Goal: Task Accomplishment & Management: Manage account settings

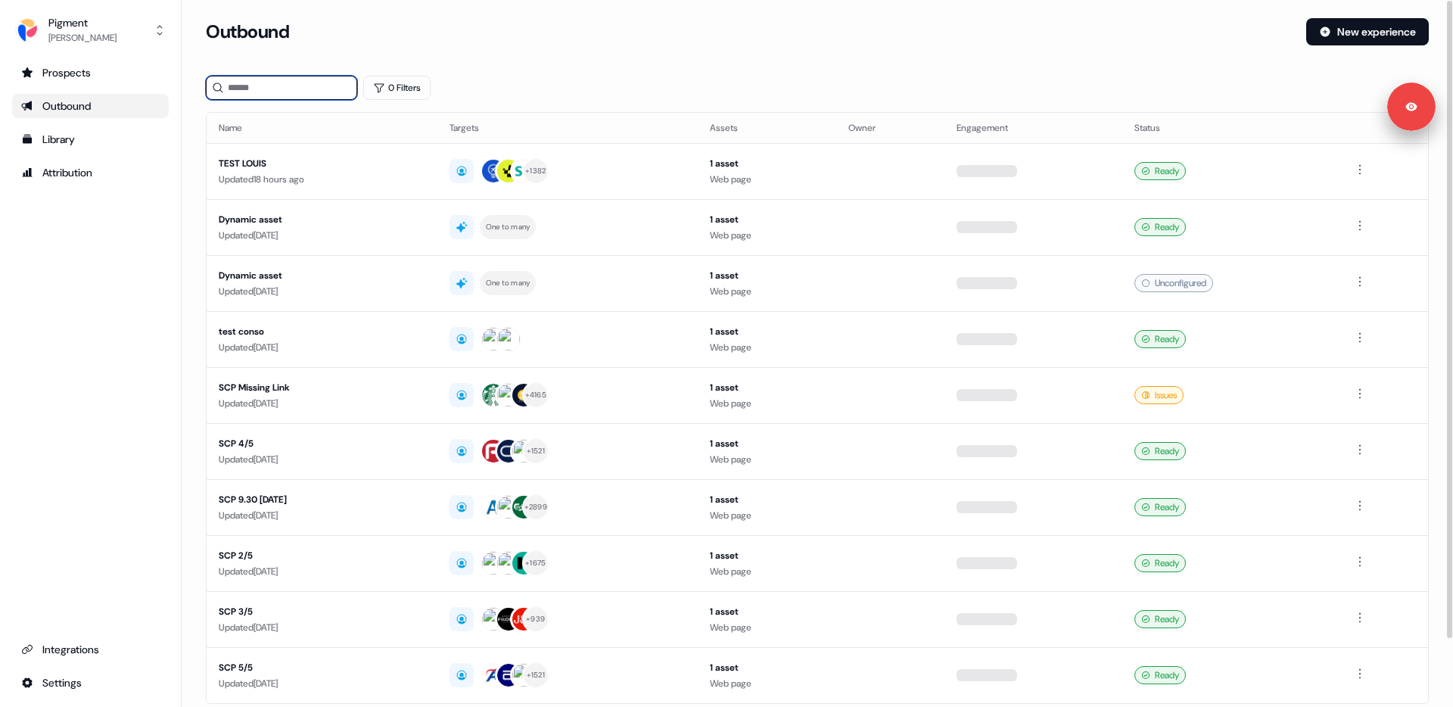
click at [241, 82] on input at bounding box center [281, 88] width 151 height 24
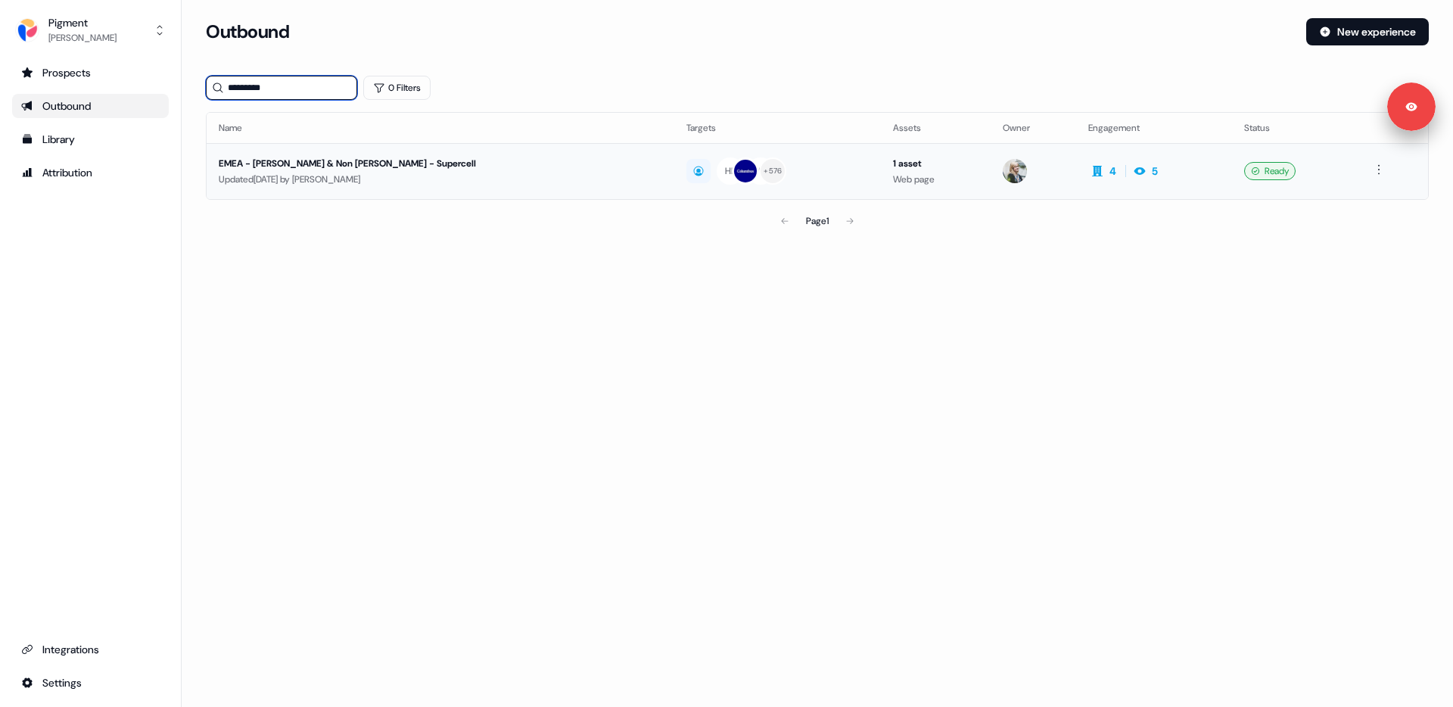
type input "*********"
click at [341, 180] on div "Updated [DATE] by [PERSON_NAME]" at bounding box center [441, 179] width 444 height 15
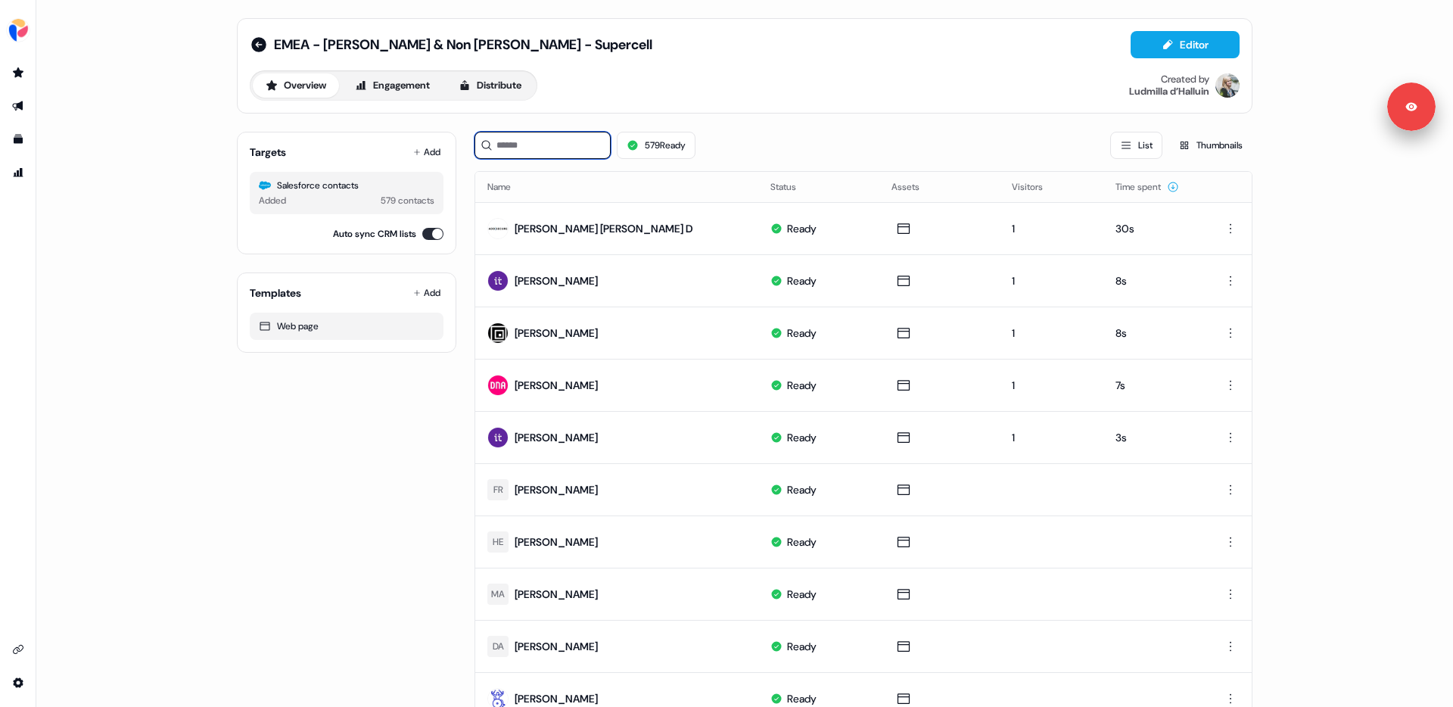
click at [528, 151] on input at bounding box center [543, 145] width 136 height 27
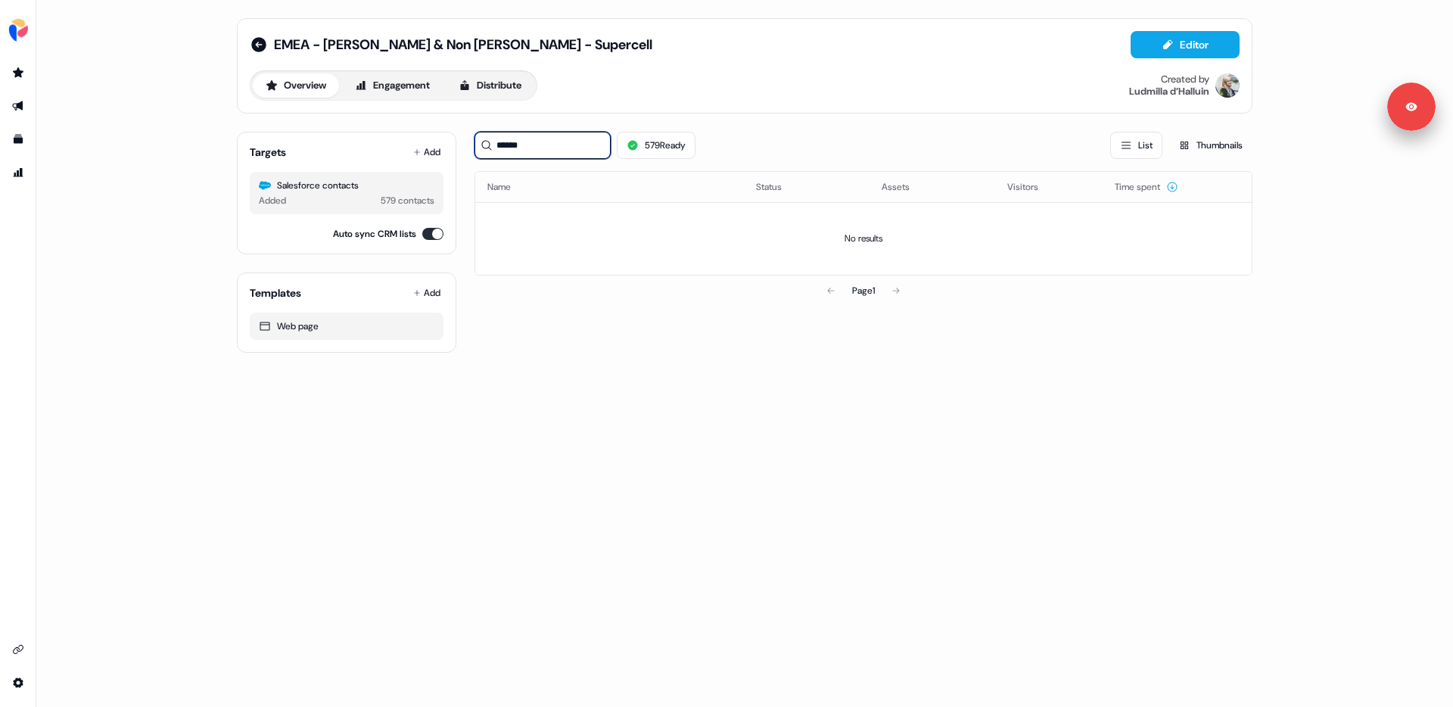
type input "*******"
type input "*****"
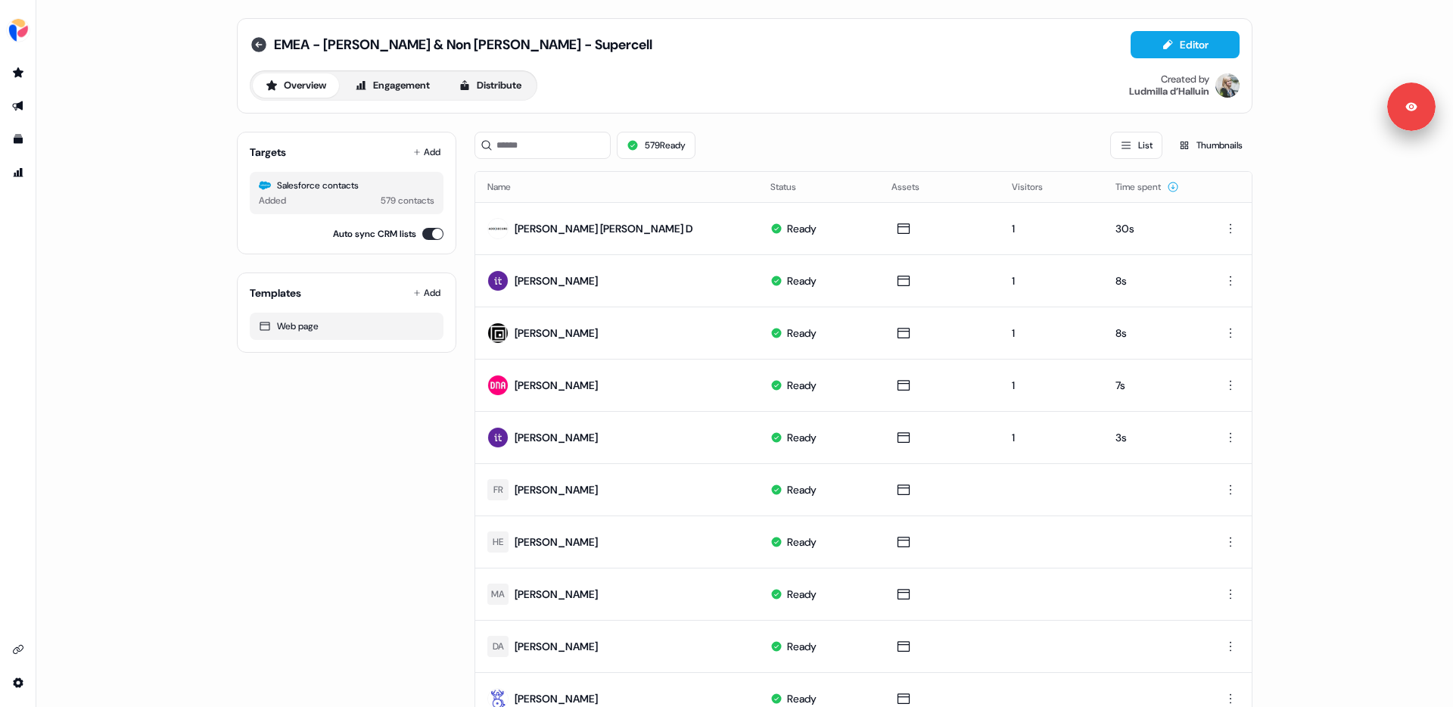
click at [258, 44] on icon at bounding box center [259, 45] width 18 height 18
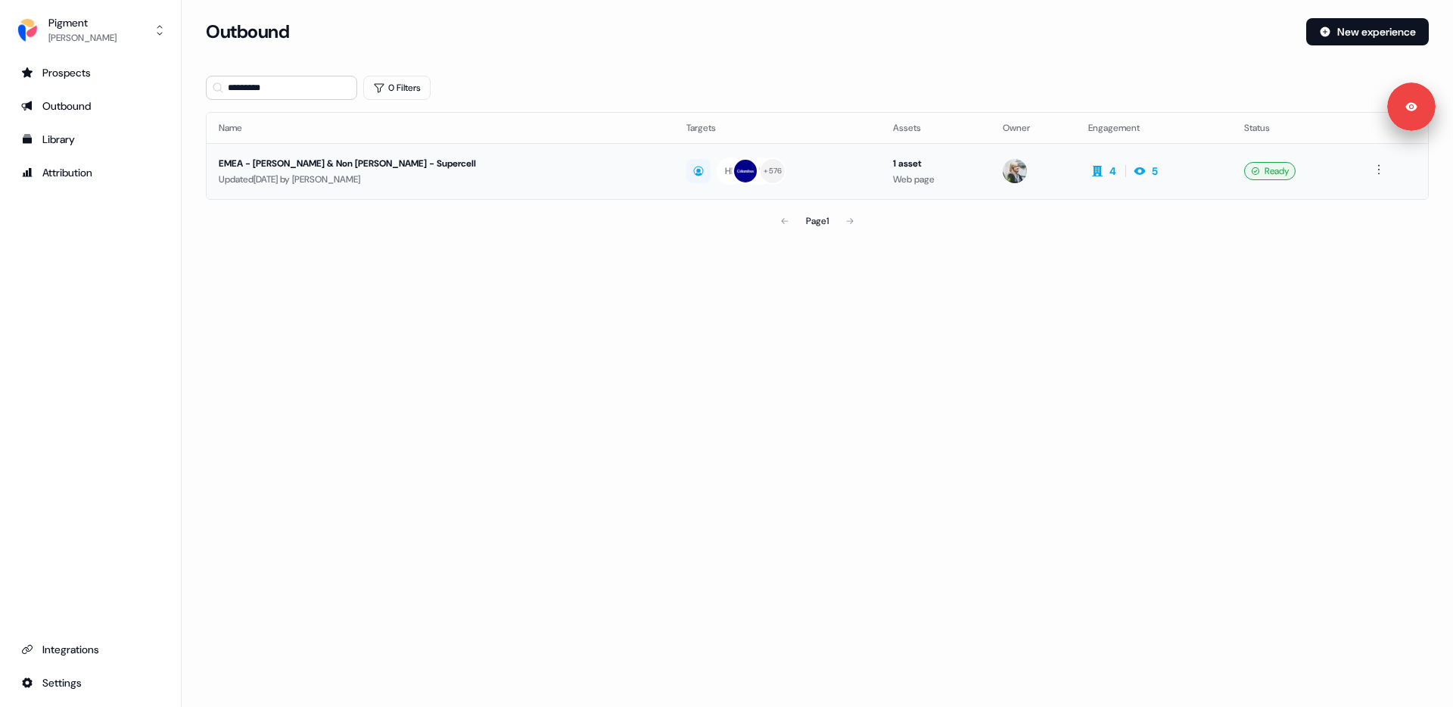
click at [294, 169] on div "EMEA - [PERSON_NAME] & Non [PERSON_NAME] - Supercell" at bounding box center [400, 163] width 363 height 15
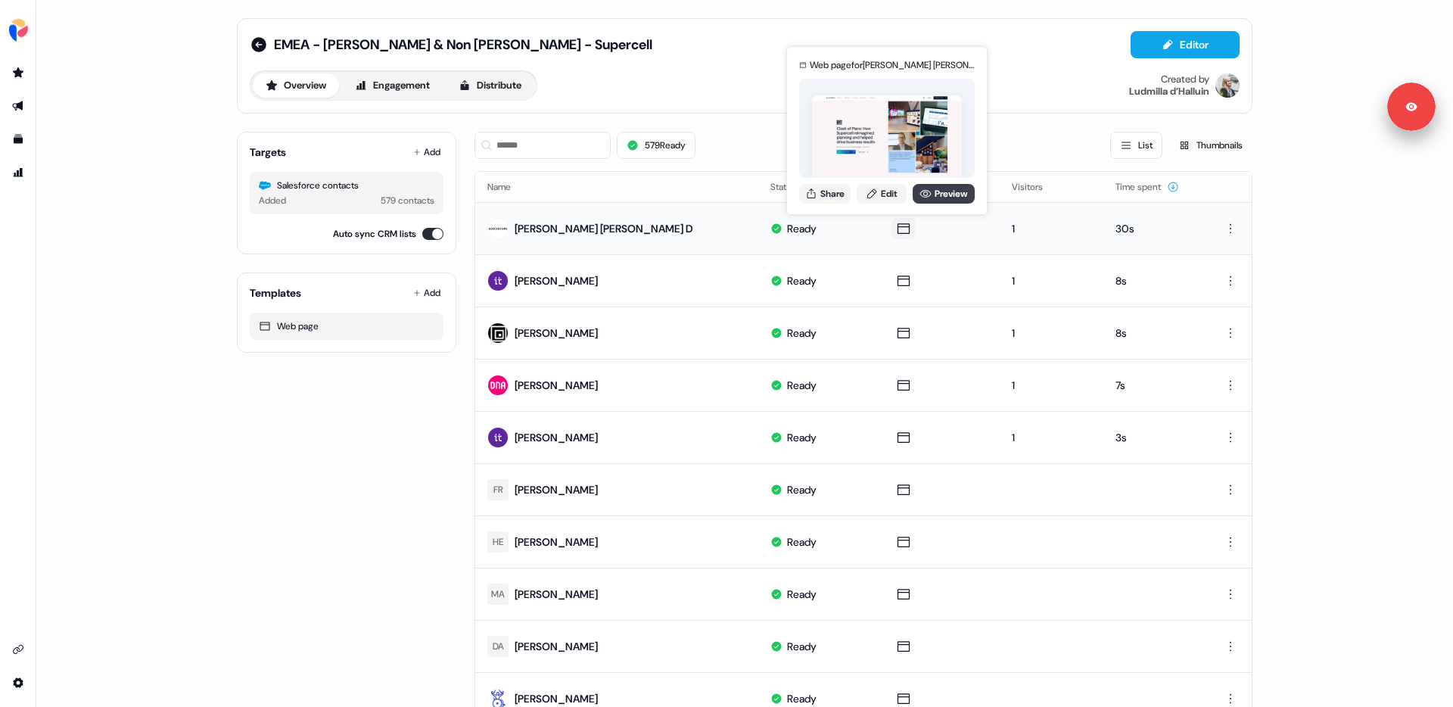
click at [941, 197] on link "Preview" at bounding box center [944, 194] width 62 height 20
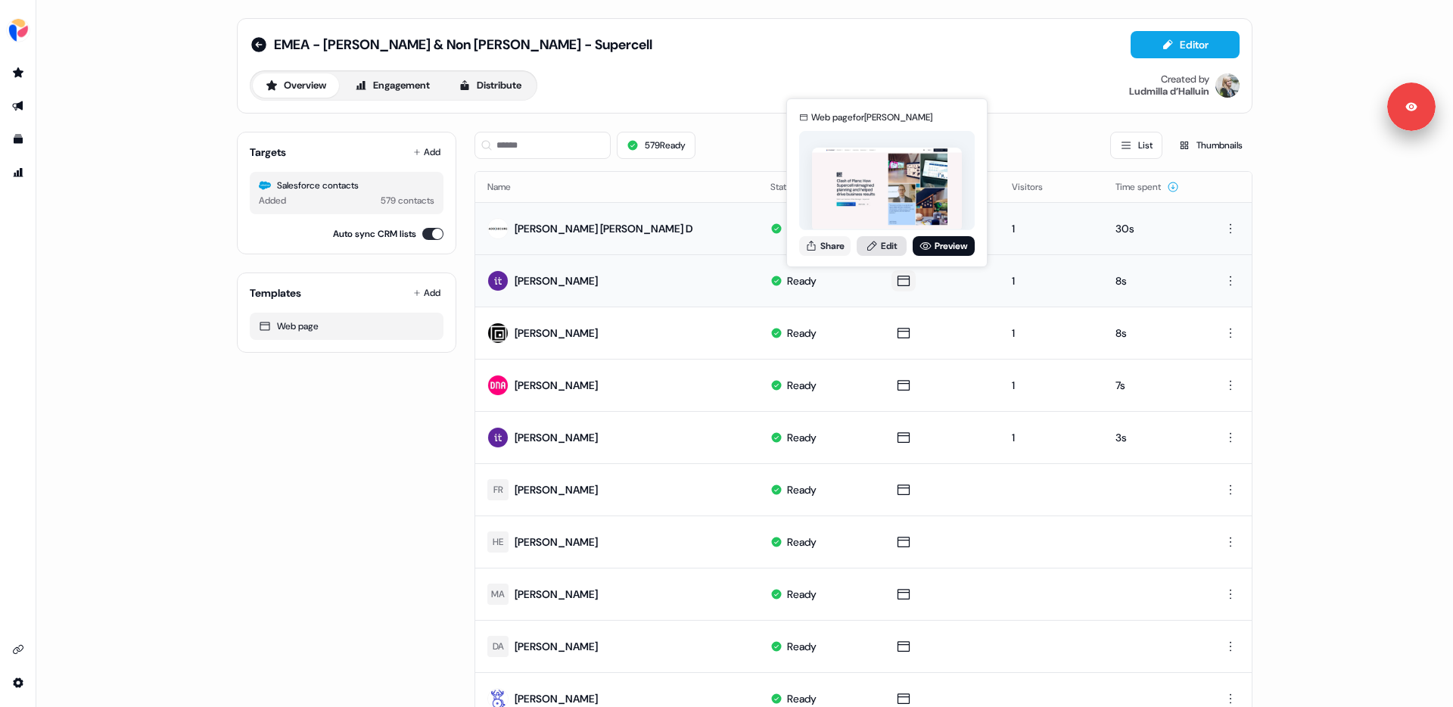
click at [894, 244] on link "Edit" at bounding box center [882, 246] width 50 height 20
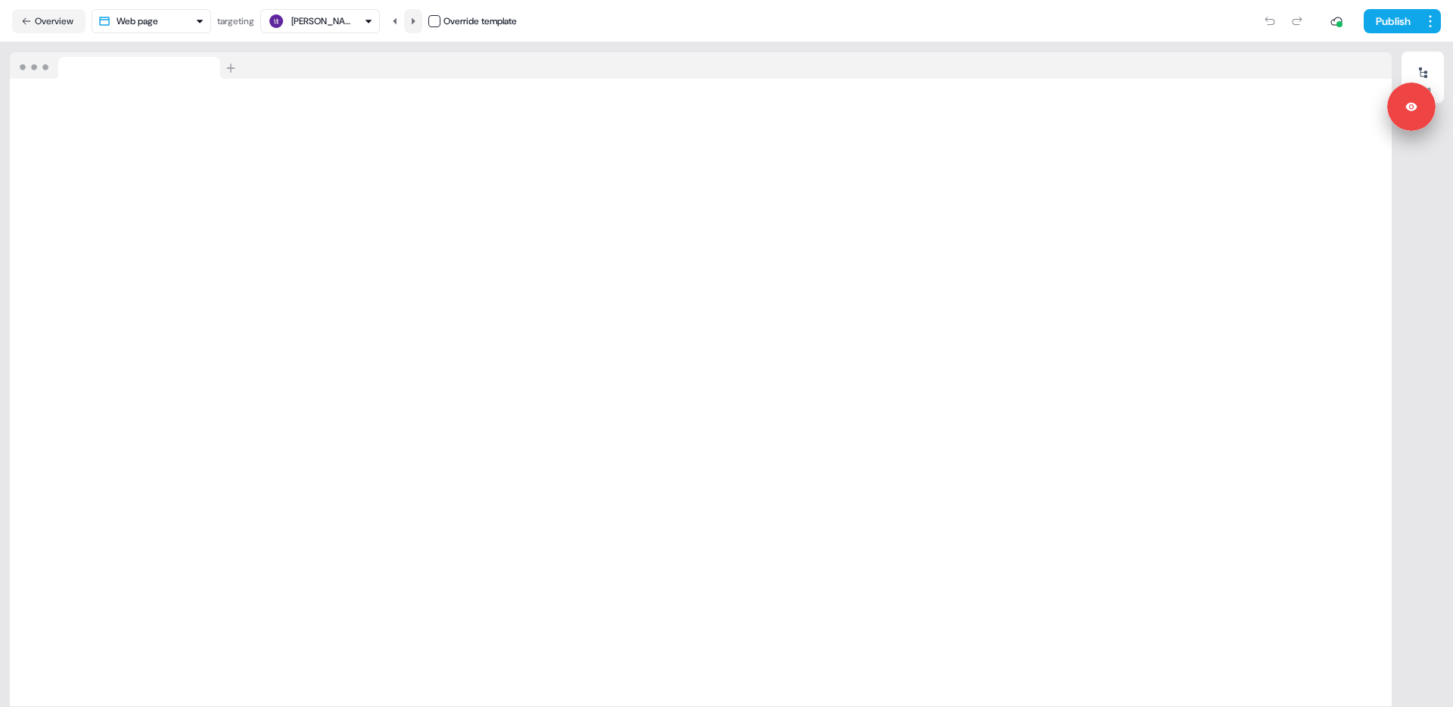
click at [418, 20] on icon at bounding box center [413, 21] width 9 height 9
click at [400, 27] on button at bounding box center [395, 21] width 18 height 24
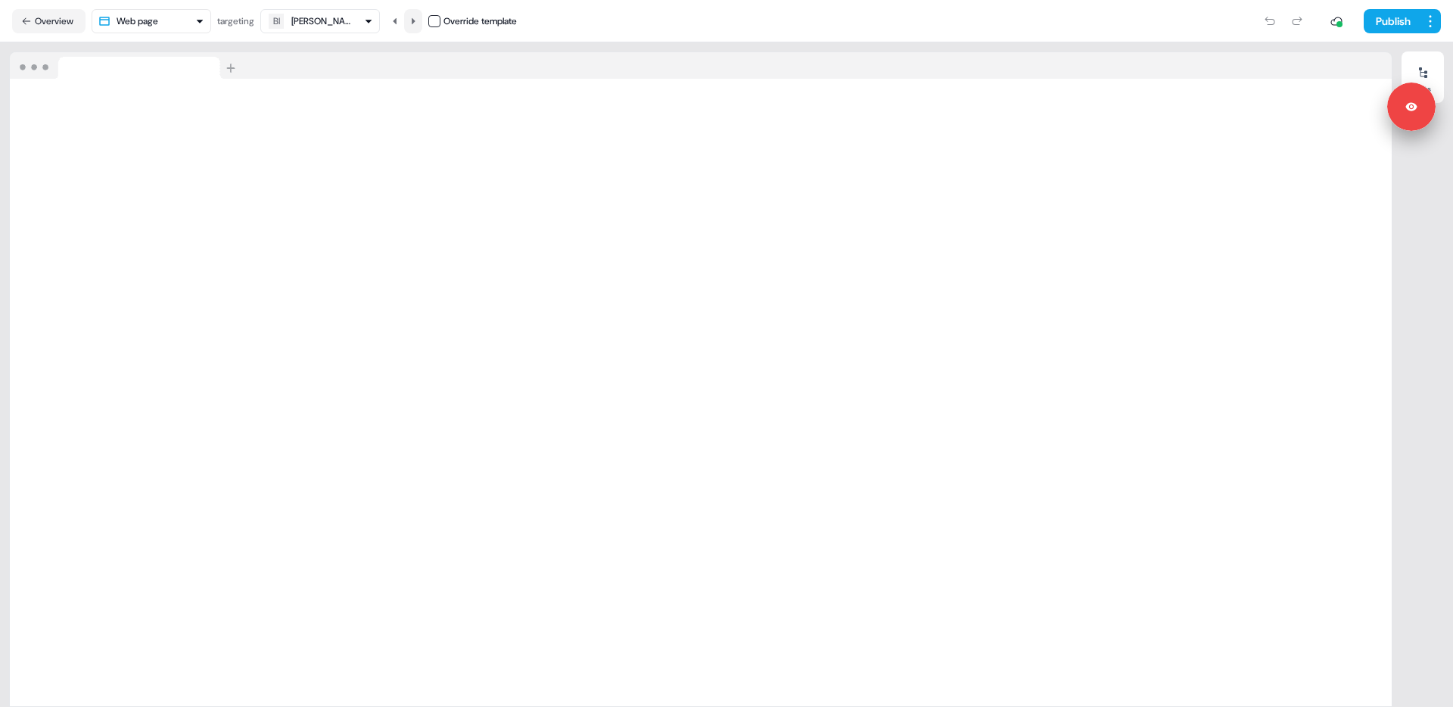
click at [417, 22] on icon at bounding box center [413, 21] width 9 height 9
click at [416, 20] on icon at bounding box center [414, 20] width 4 height 6
click at [417, 23] on icon at bounding box center [413, 21] width 9 height 9
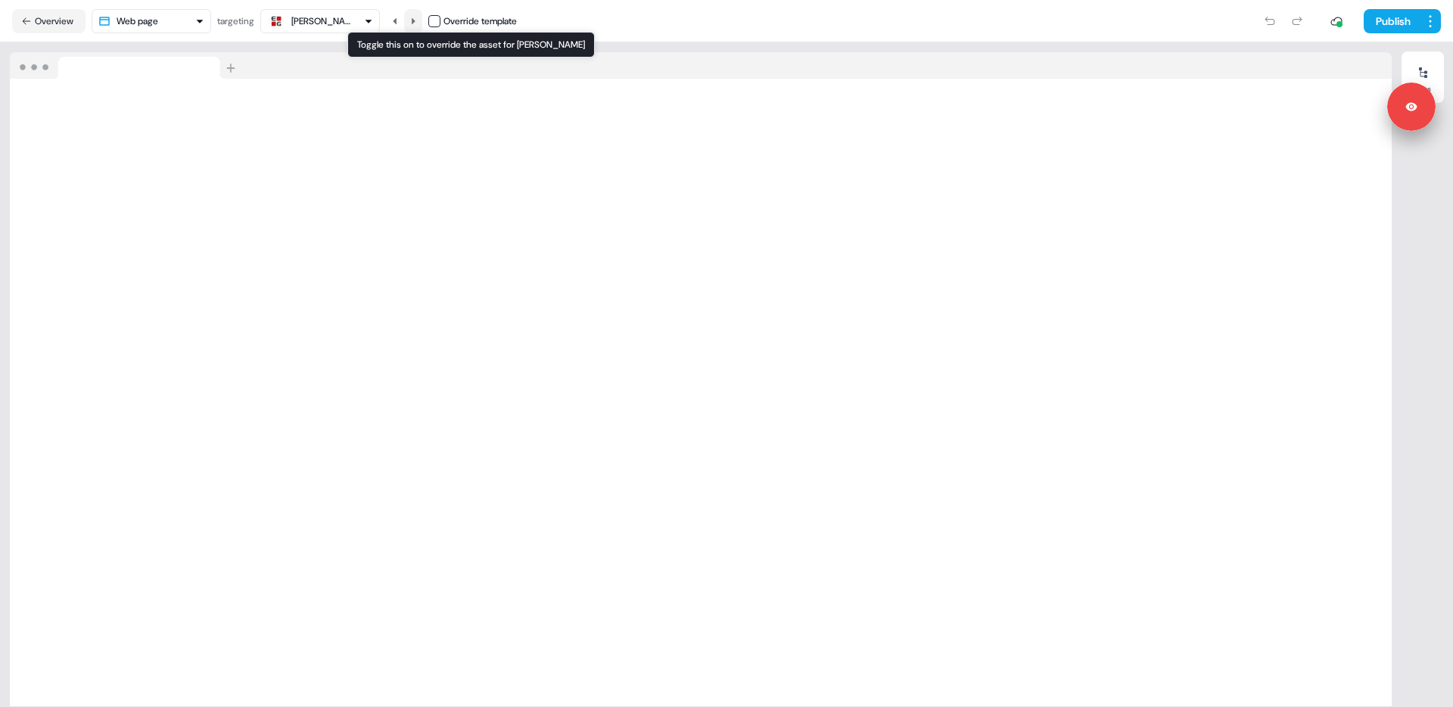
click at [416, 19] on icon at bounding box center [414, 20] width 4 height 6
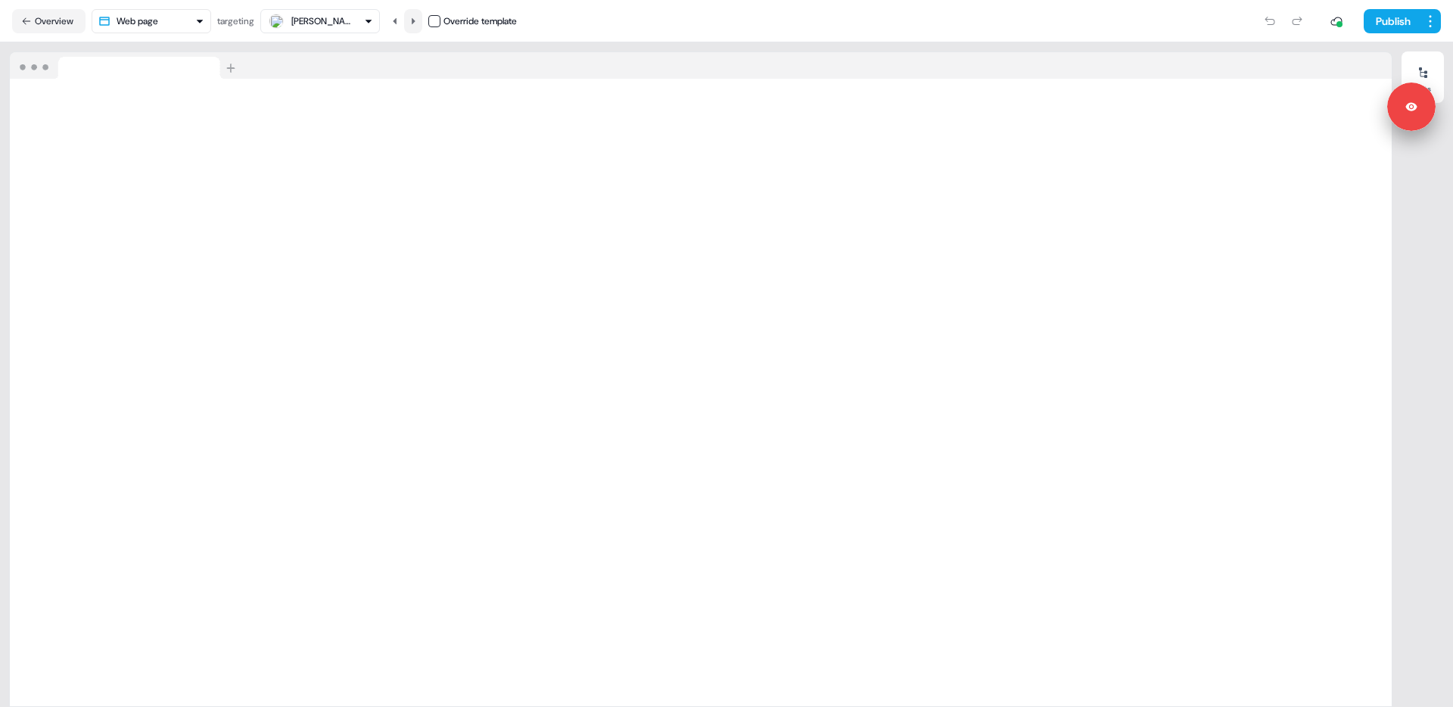
click at [416, 19] on icon at bounding box center [414, 20] width 4 height 6
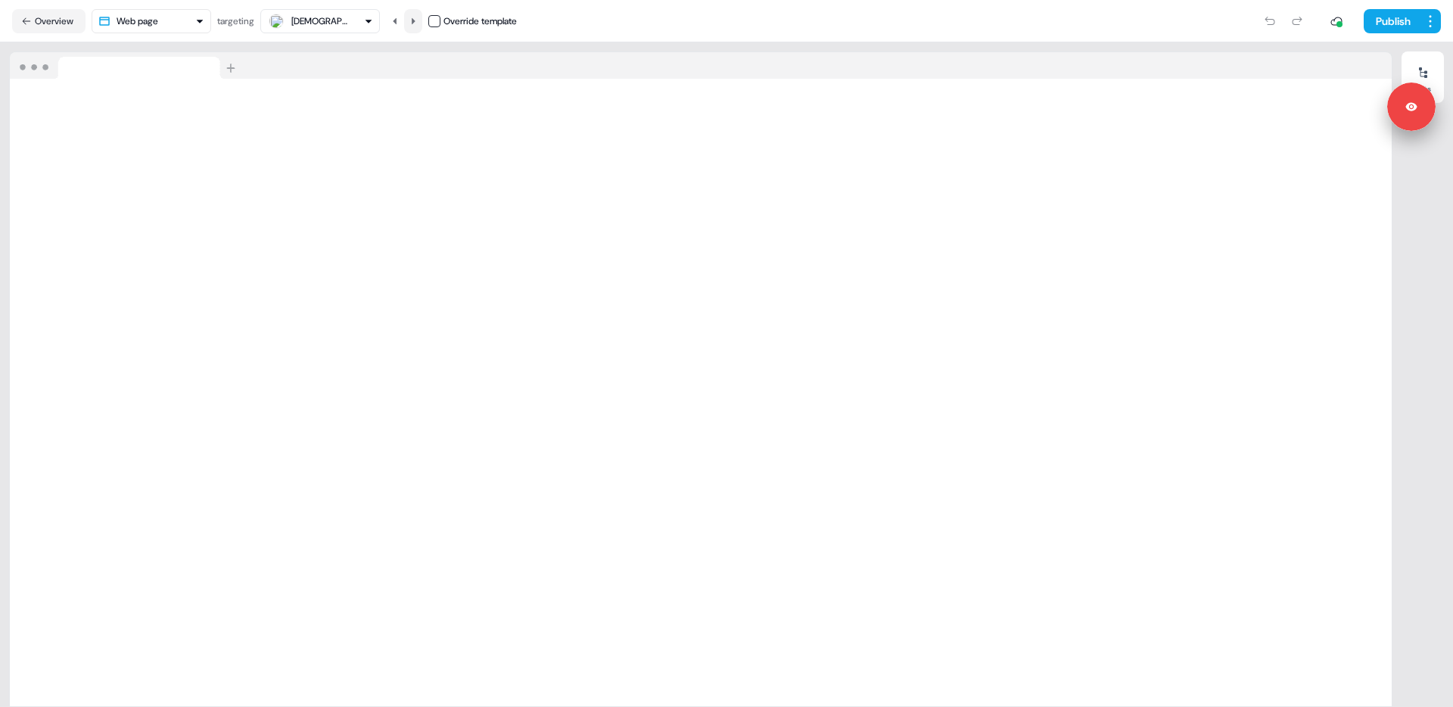
click at [416, 19] on icon at bounding box center [414, 20] width 4 height 6
click at [61, 22] on button "Overview" at bounding box center [48, 21] width 73 height 24
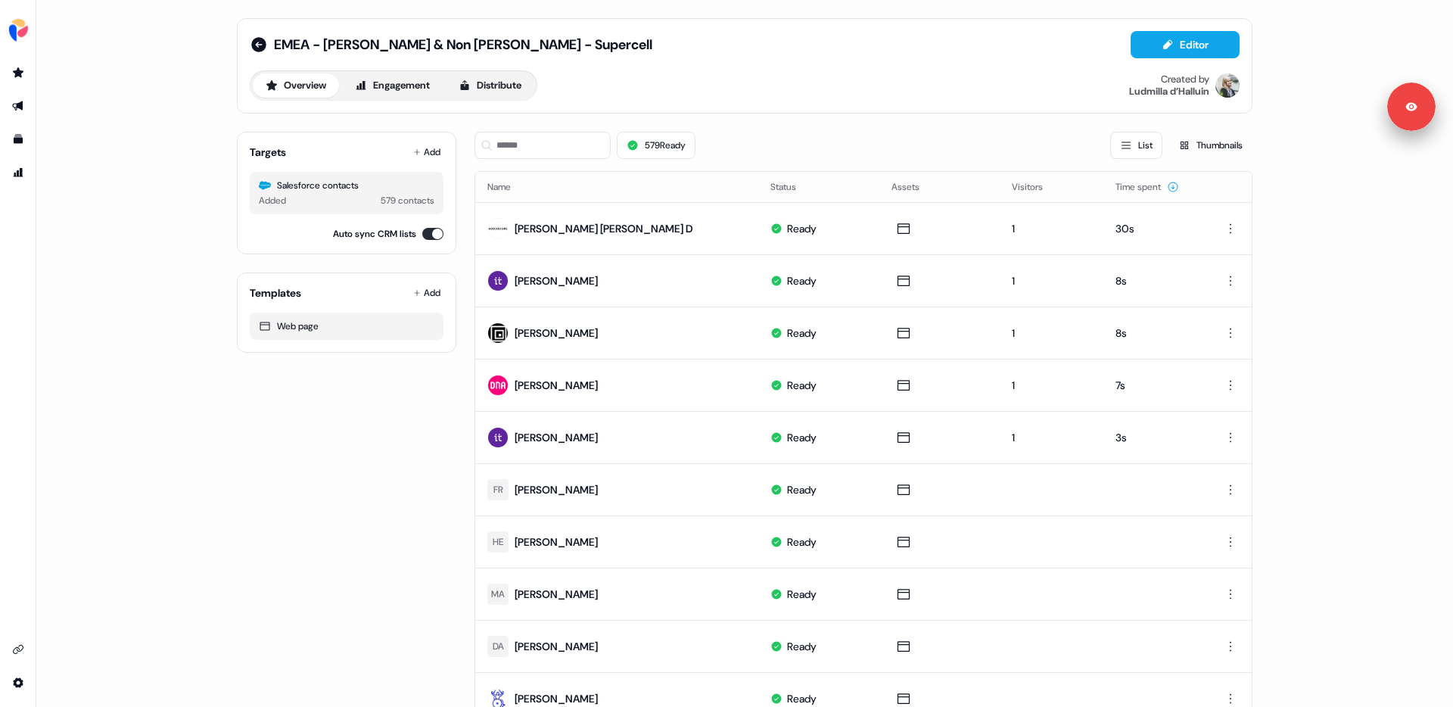
drag, startPoint x: 191, startPoint y: 253, endPoint x: 180, endPoint y: 254, distance: 10.7
click at [187, 254] on div "EMEA - [PERSON_NAME] & Non [PERSON_NAME] - Supercell Editor Overview Engagement…" at bounding box center [744, 353] width 1417 height 707
click at [158, 279] on div "EMEA - [PERSON_NAME] & Non [PERSON_NAME] - Supercell Editor Overview Engagement…" at bounding box center [744, 353] width 1417 height 707
click at [15, 132] on link "Library Library" at bounding box center [18, 139] width 24 height 24
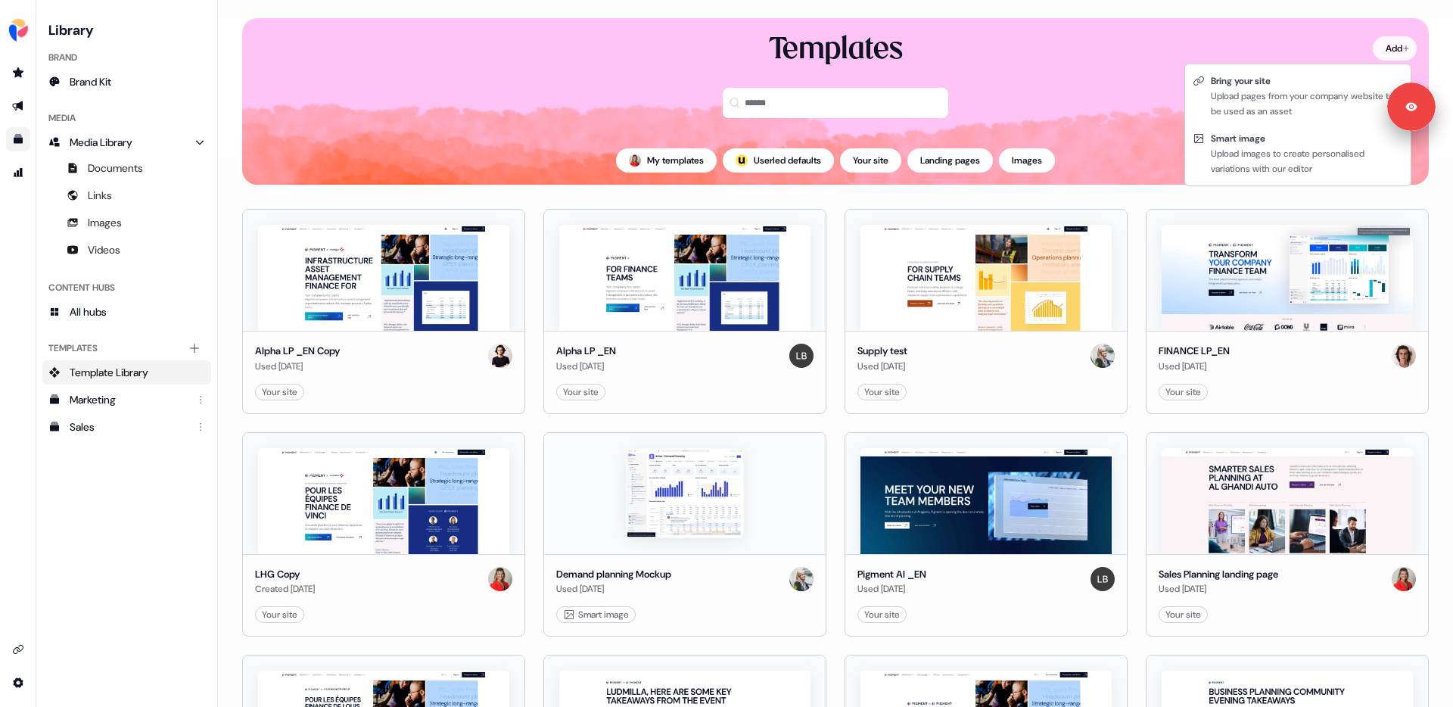
click at [1392, 45] on html "Signed in as [PERSON_NAME] Sign out For the best experience switch devices to a…" at bounding box center [726, 353] width 1453 height 707
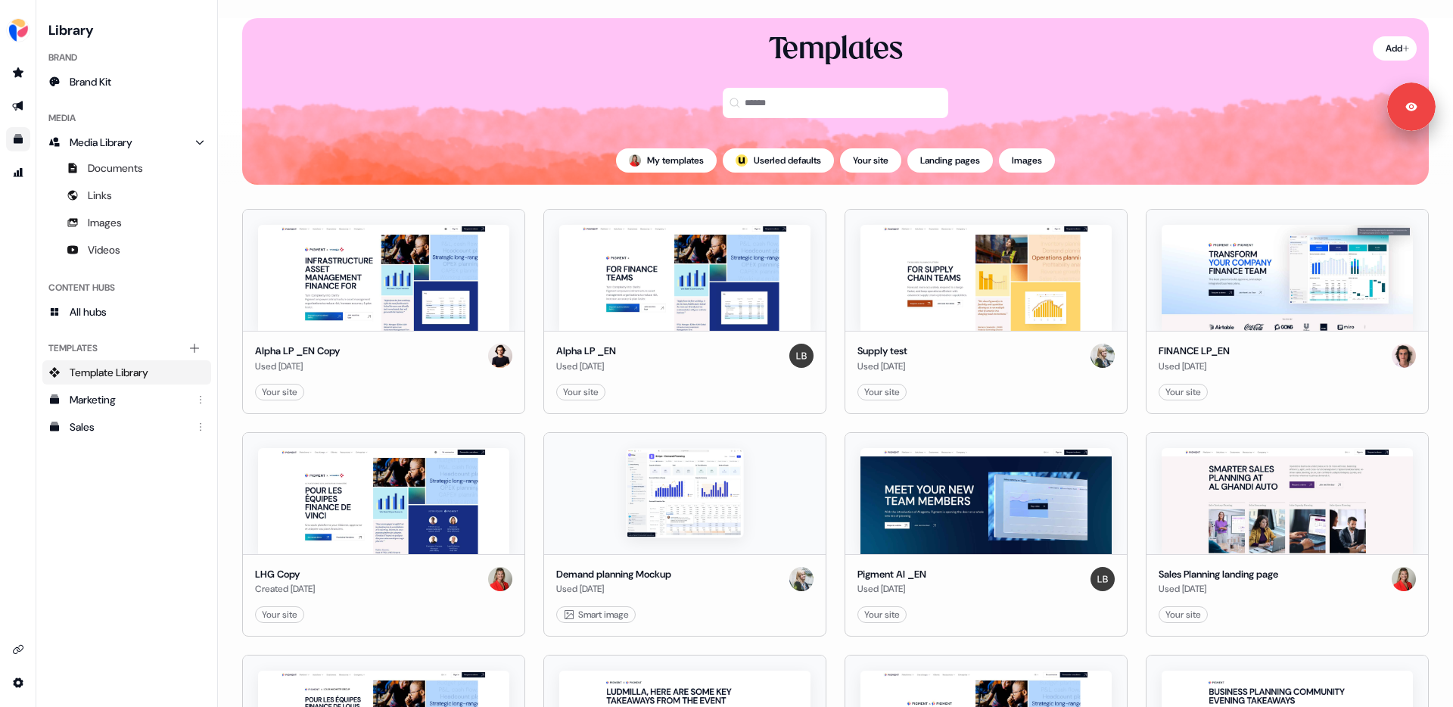
click at [224, 174] on div "Add Templates My templates ; Userled defaults Your site Landing pages Images" at bounding box center [835, 101] width 1235 height 167
click at [12, 31] on img "side nav menu" at bounding box center [18, 30] width 24 height 24
click at [59, 139] on div "Logout" at bounding box center [78, 125] width 144 height 27
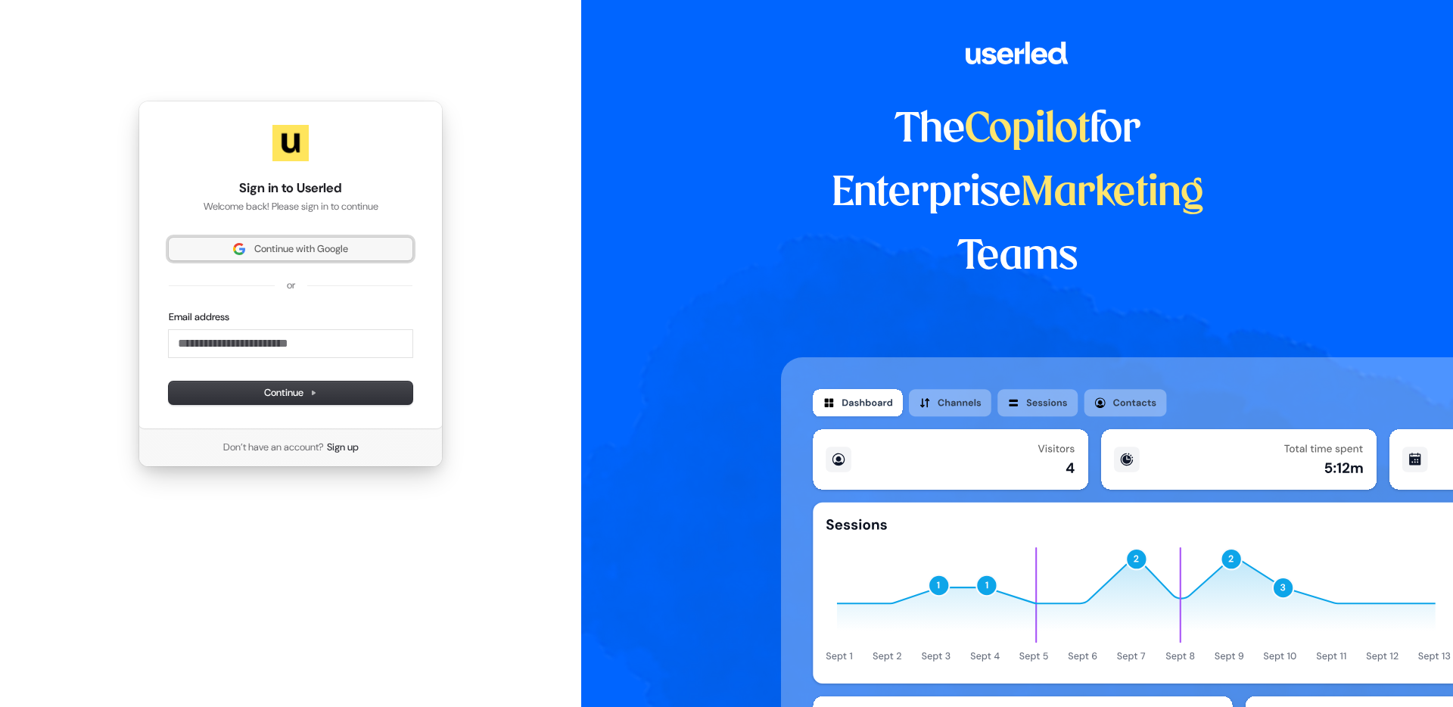
click at [294, 244] on span "Continue with Google" at bounding box center [301, 249] width 94 height 14
